Goal: Navigation & Orientation: Find specific page/section

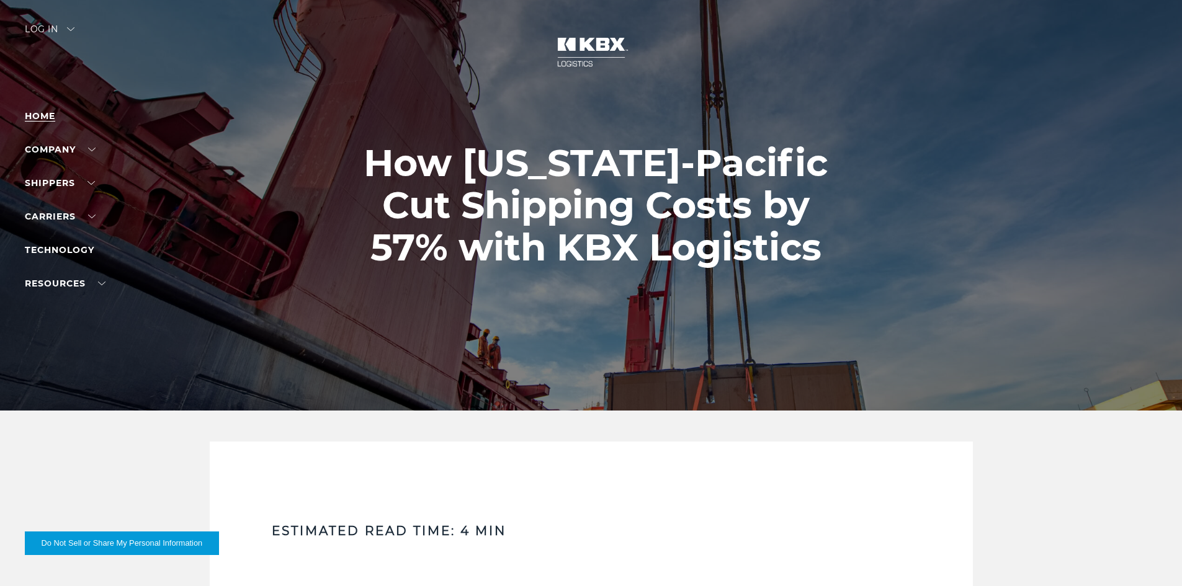
click at [46, 114] on link "Home" at bounding box center [40, 115] width 30 height 11
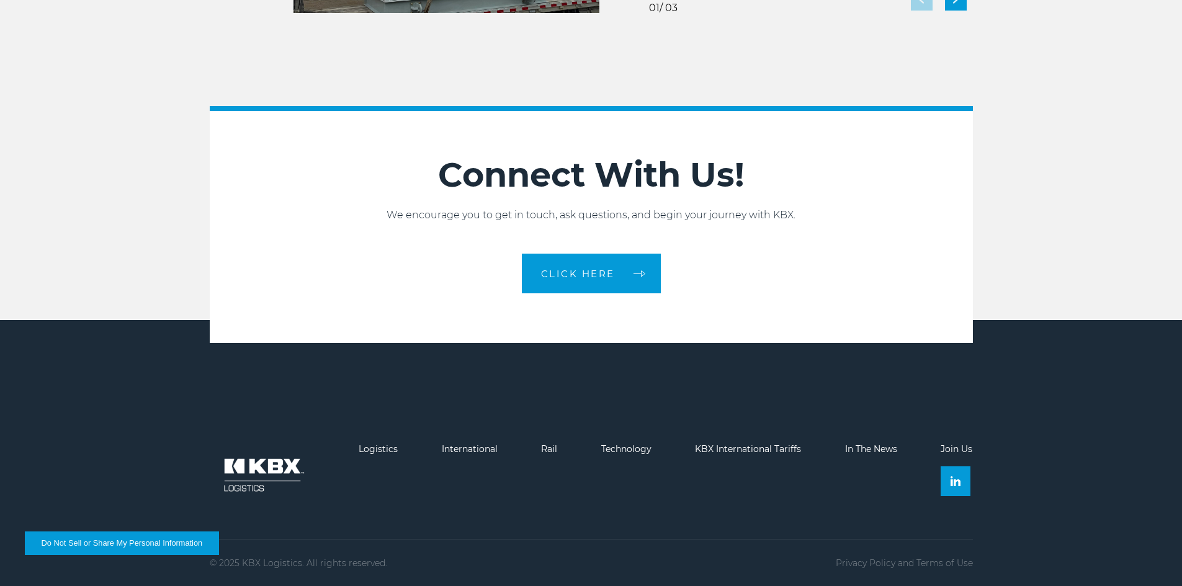
scroll to position [2763, 0]
click at [388, 448] on link "Logistics" at bounding box center [378, 448] width 39 height 11
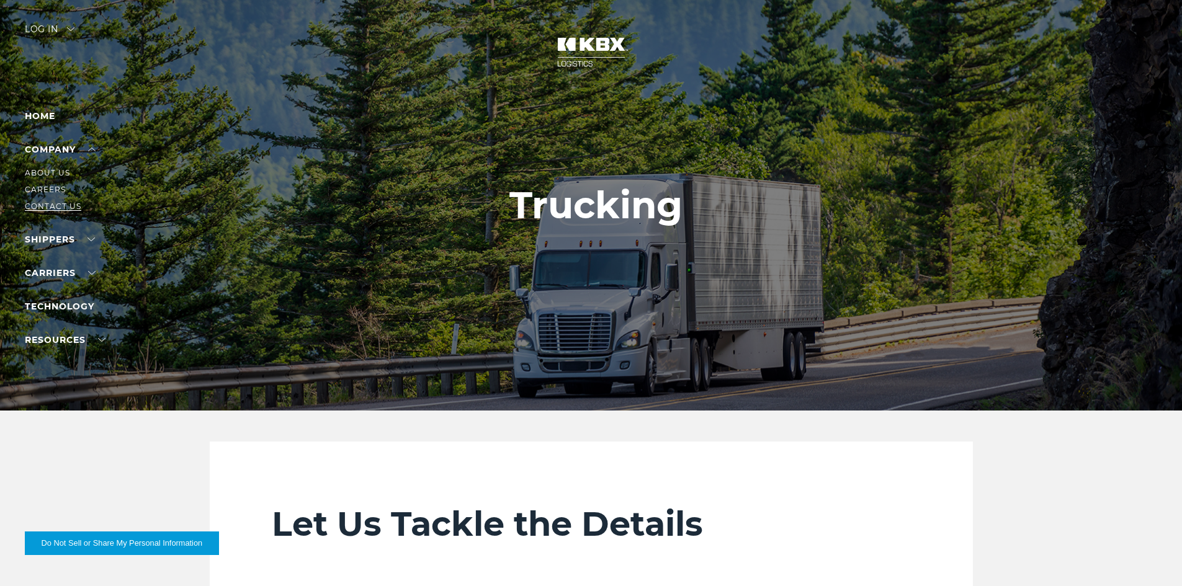
click at [71, 204] on link "Contact Us" at bounding box center [53, 206] width 56 height 9
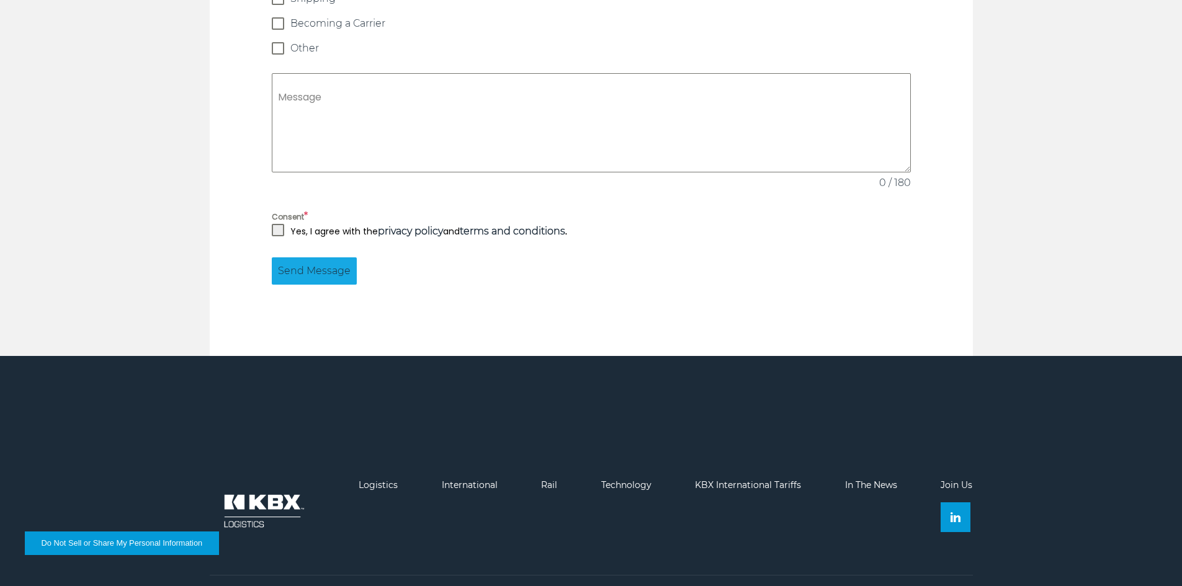
scroll to position [1178, 0]
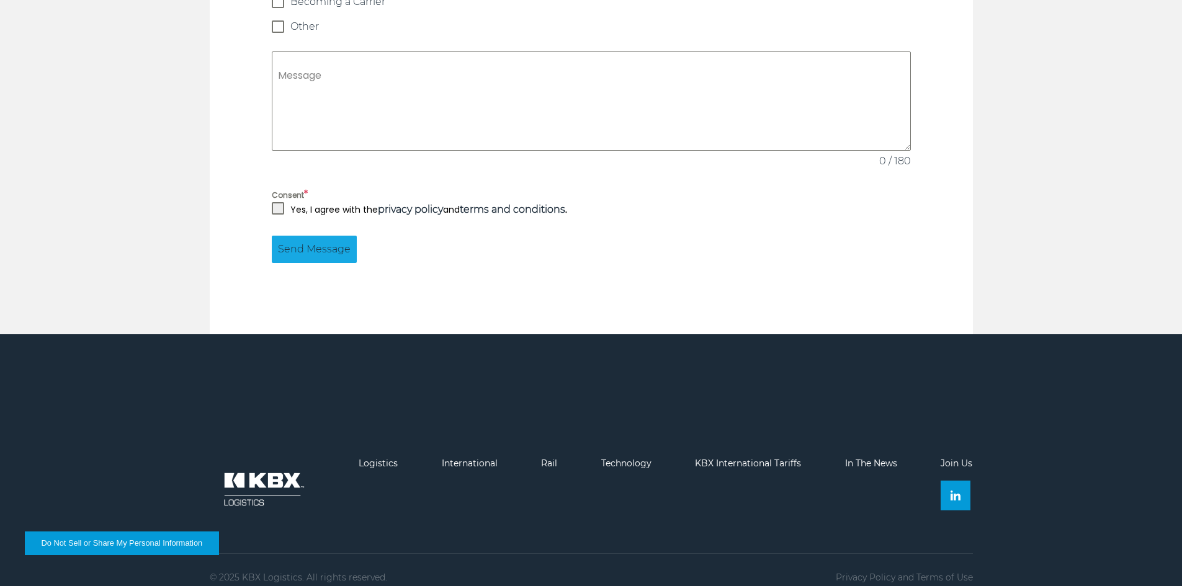
click at [950, 458] on link "Join Us" at bounding box center [957, 463] width 32 height 11
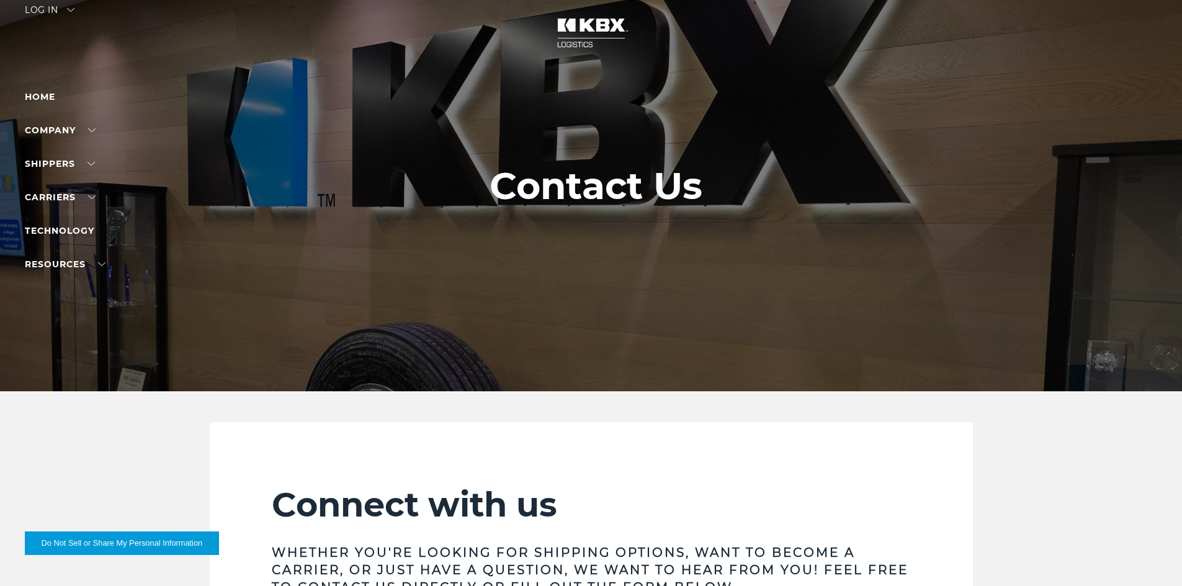
scroll to position [0, 0]
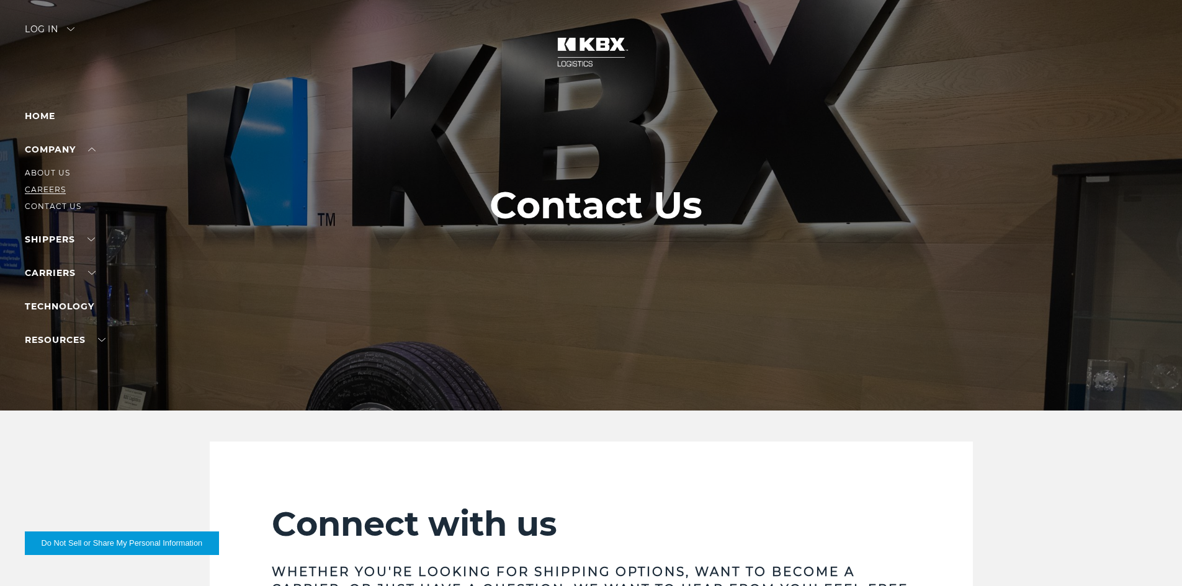
click at [50, 189] on link "Careers" at bounding box center [45, 189] width 41 height 9
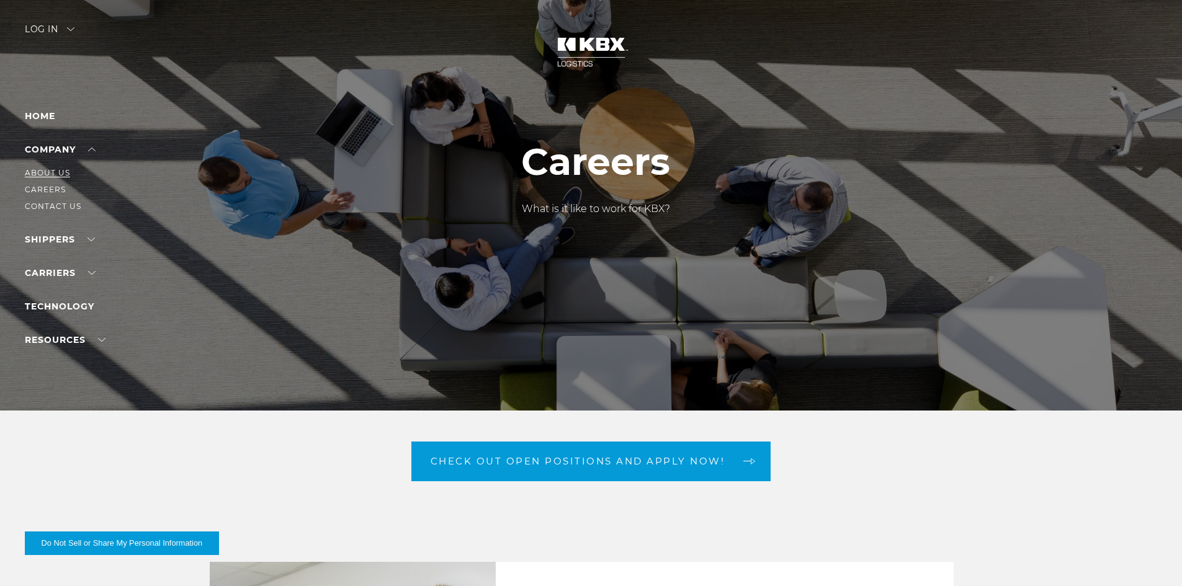
click at [65, 171] on link "About Us" at bounding box center [47, 172] width 45 height 9
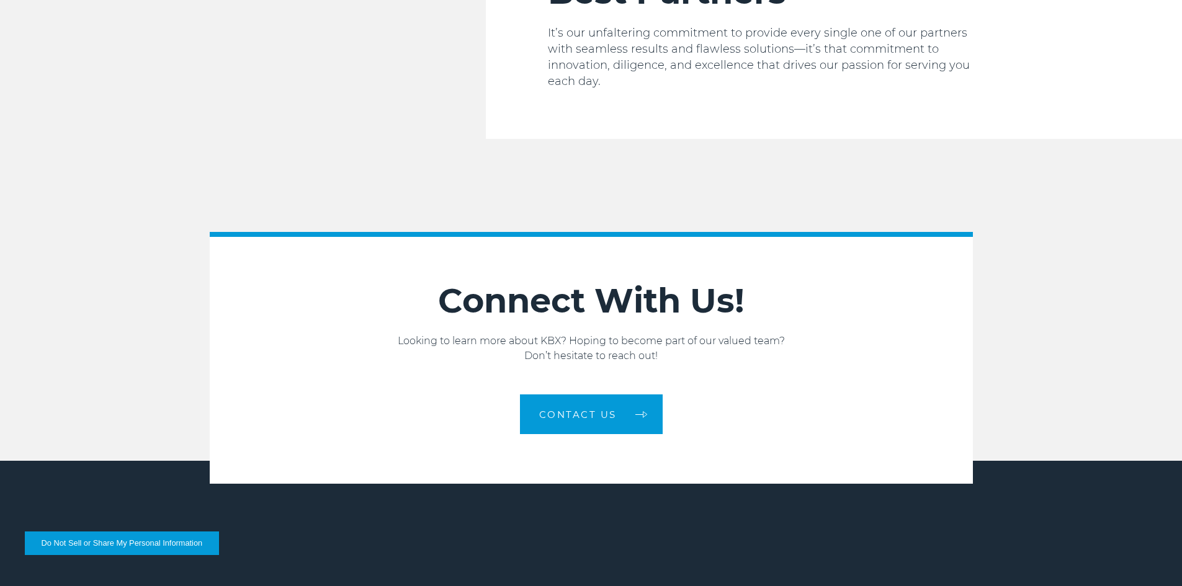
scroll to position [2096, 0]
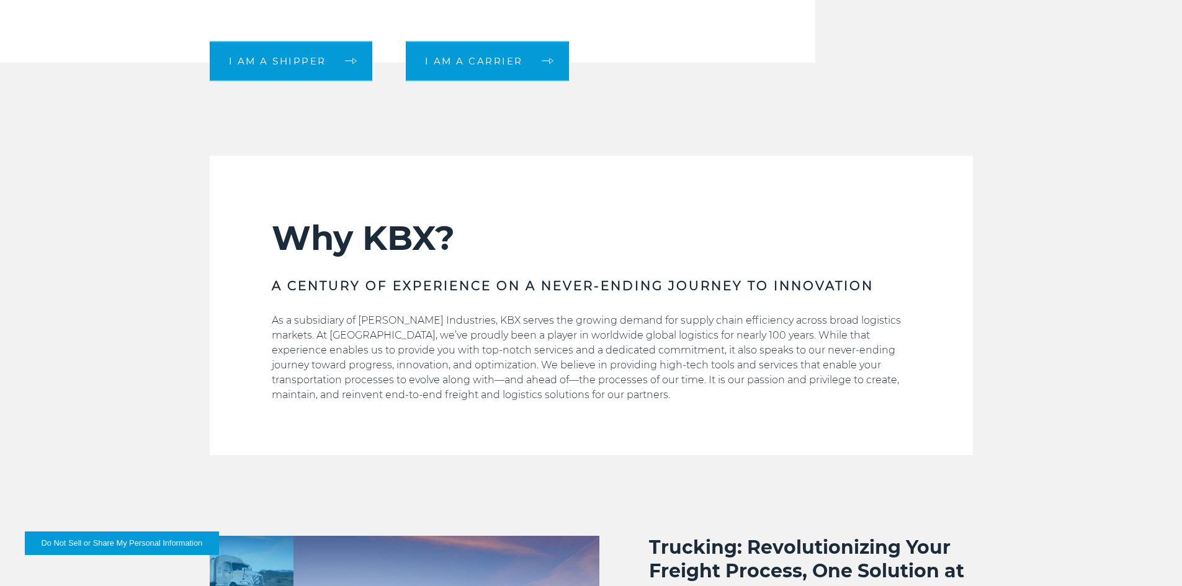
scroll to position [621, 0]
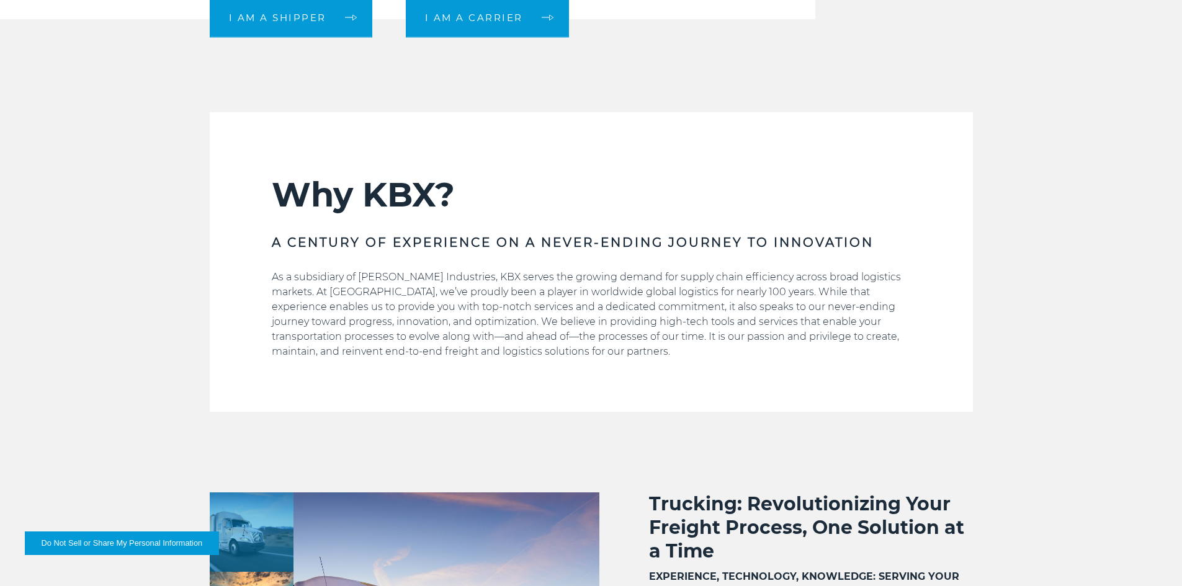
click at [1113, 365] on div "Why KBX? A CENTURY OF EXPERIENCE ON A NEVER-ENDING JOURNEY TO INNOVATION As a s…" at bounding box center [591, 262] width 1182 height 300
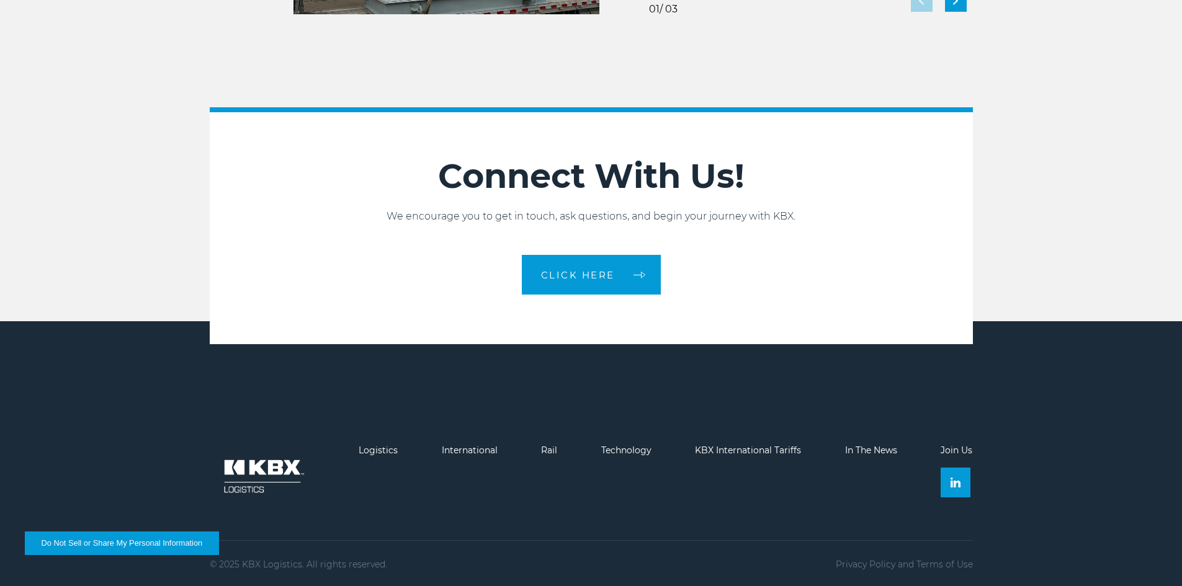
scroll to position [2763, 0]
